Goal: Task Accomplishment & Management: Manage account settings

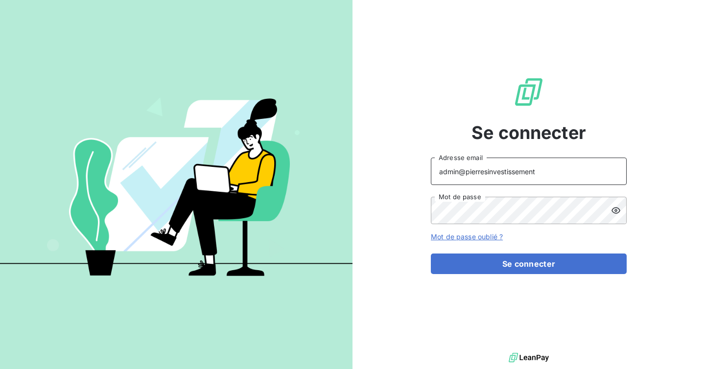
click at [550, 168] on input "admin@pierresinvestissement" at bounding box center [529, 171] width 196 height 27
type input "admin@lomme"
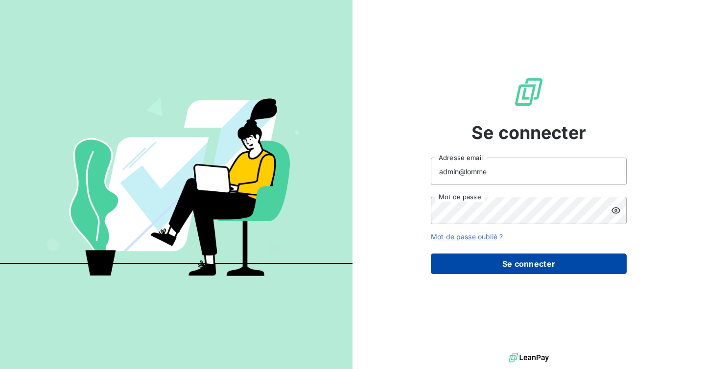
click at [519, 274] on button "Se connecter" at bounding box center [529, 263] width 196 height 21
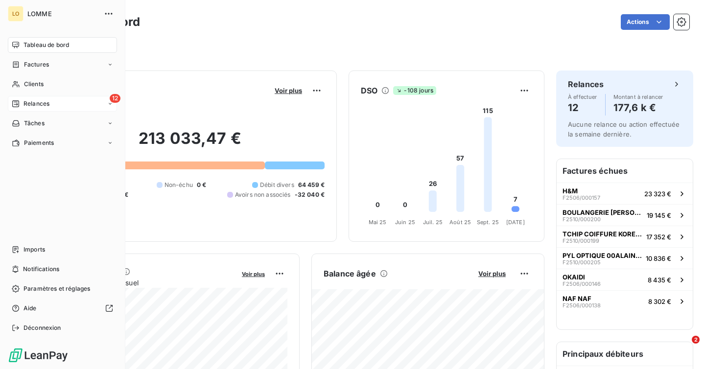
click at [44, 105] on span "Relances" at bounding box center [36, 103] width 26 height 9
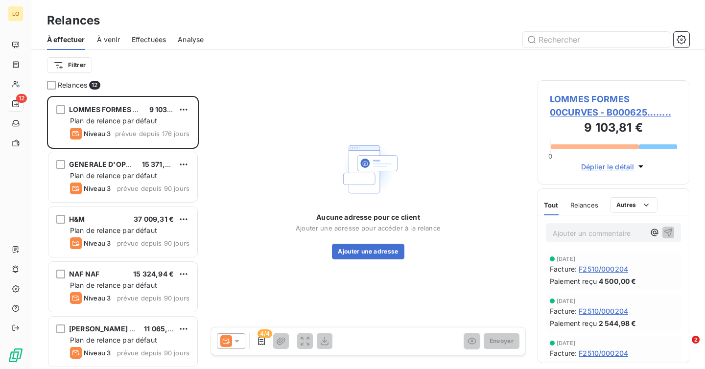
scroll to position [273, 152]
click at [114, 40] on span "À venir" at bounding box center [108, 40] width 23 height 10
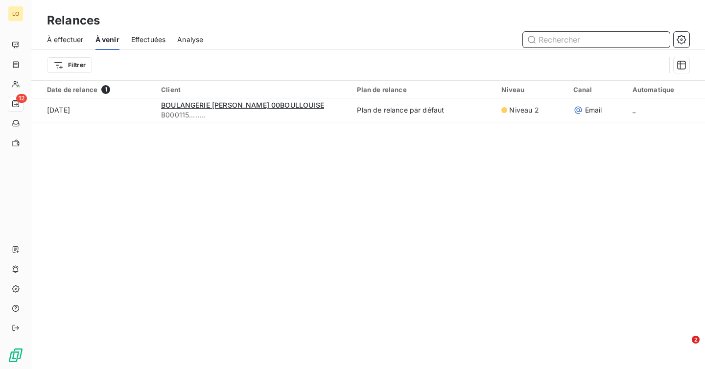
click at [157, 47] on div "Effectuées" at bounding box center [148, 39] width 35 height 21
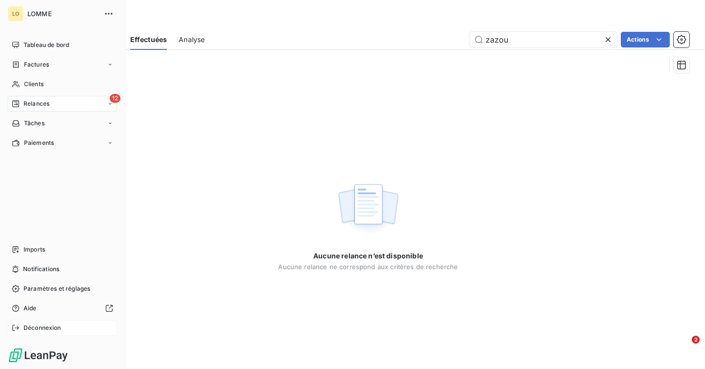
type input "zazou"
click at [30, 326] on span "Déconnexion" at bounding box center [42, 327] width 38 height 9
